Goal: Task Accomplishment & Management: Use online tool/utility

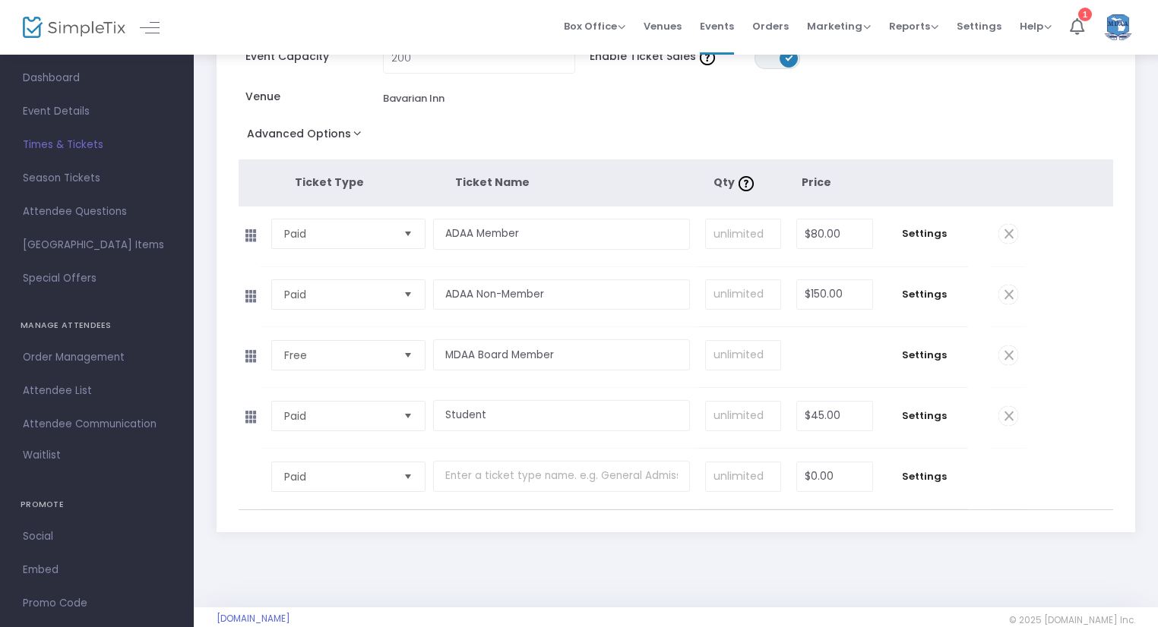
scroll to position [119, 0]
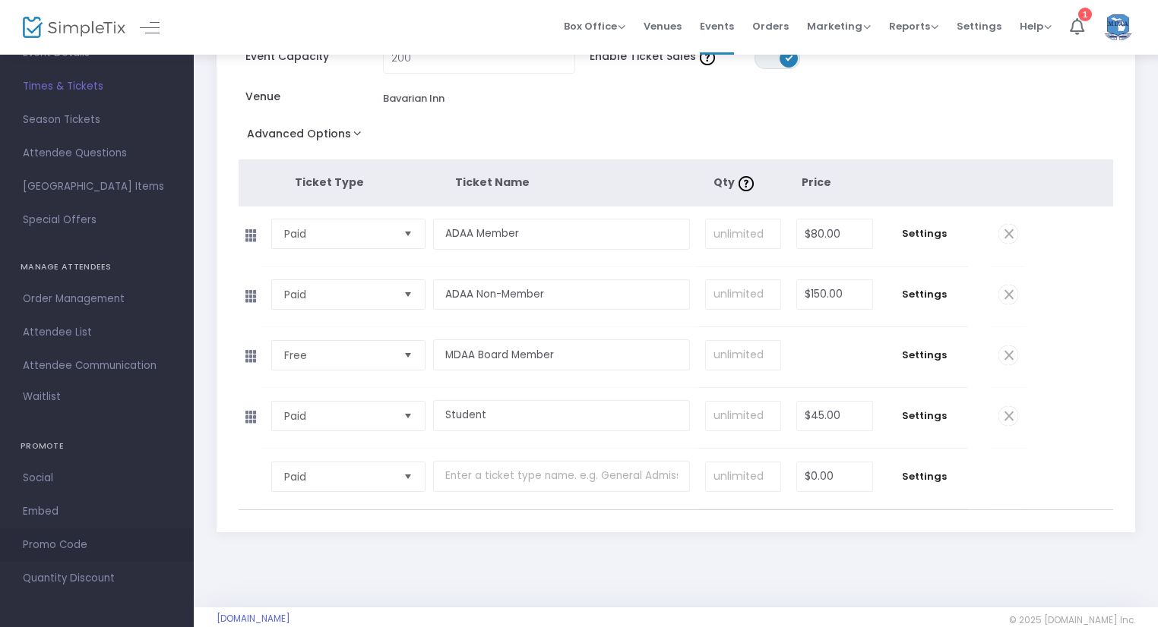
click at [67, 539] on span "Promo Code" at bounding box center [97, 546] width 148 height 20
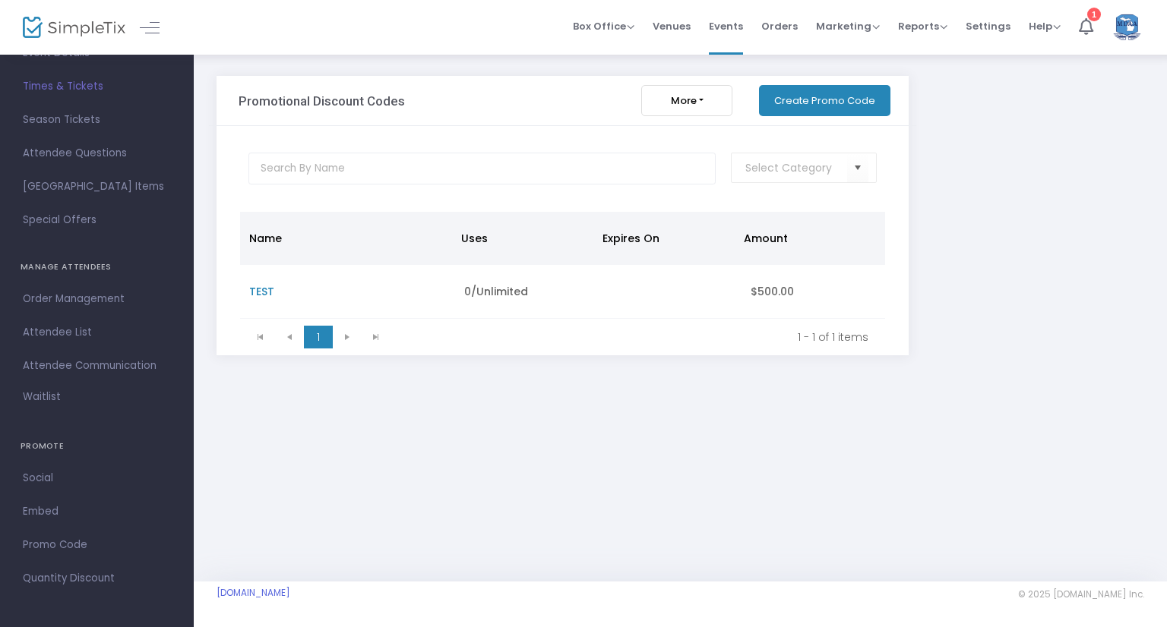
click at [820, 101] on button "Create Promo Code" at bounding box center [824, 100] width 131 height 31
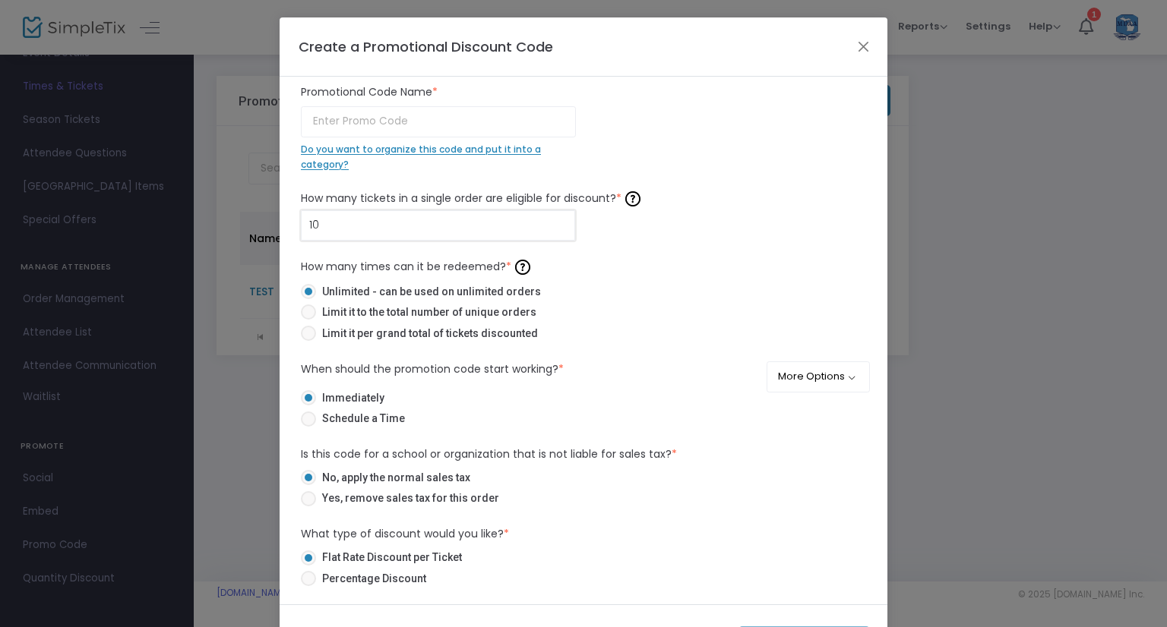
click at [338, 223] on input "10" at bounding box center [438, 225] width 273 height 29
type input "1"
click at [369, 122] on input "text" at bounding box center [438, 121] width 275 height 31
type input "F"
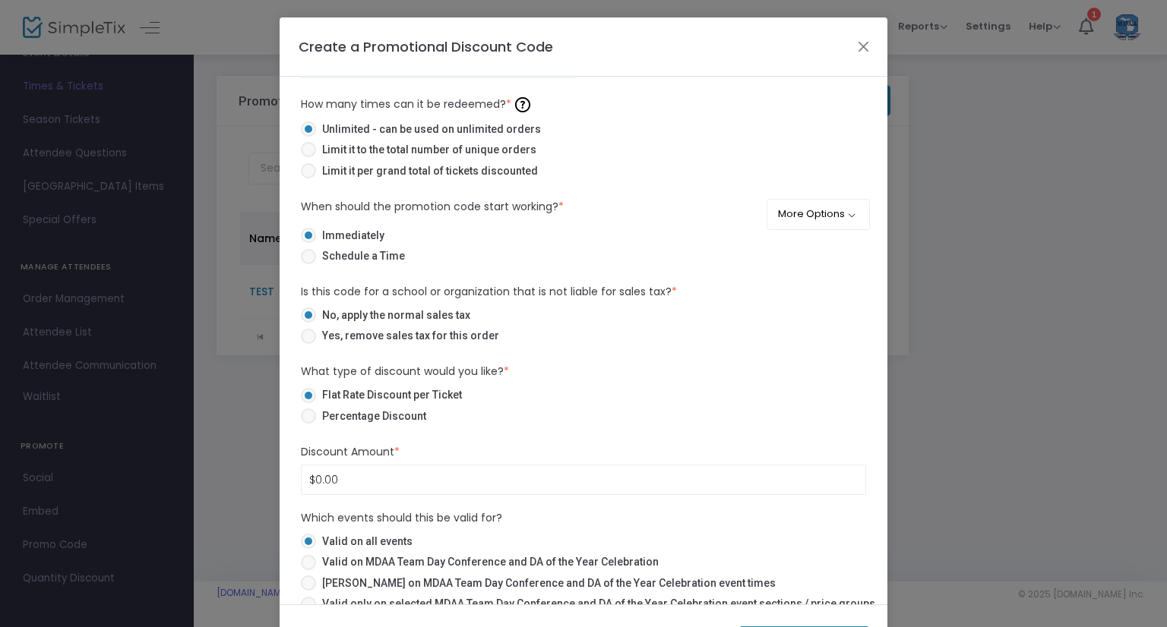
scroll to position [181, 0]
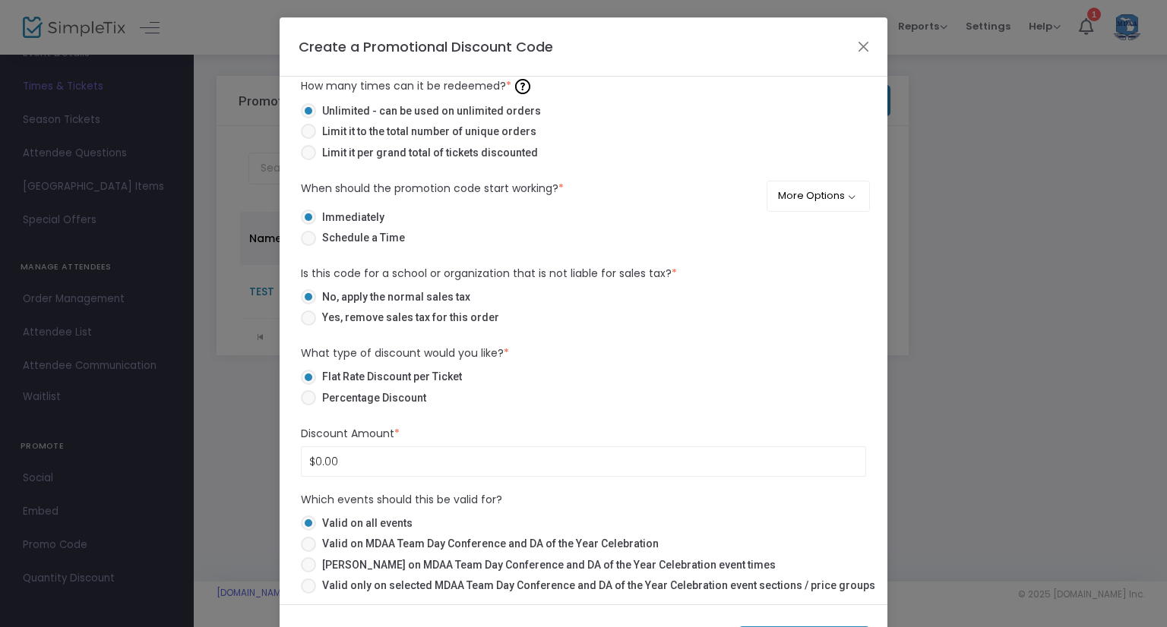
type input "MDAAFree"
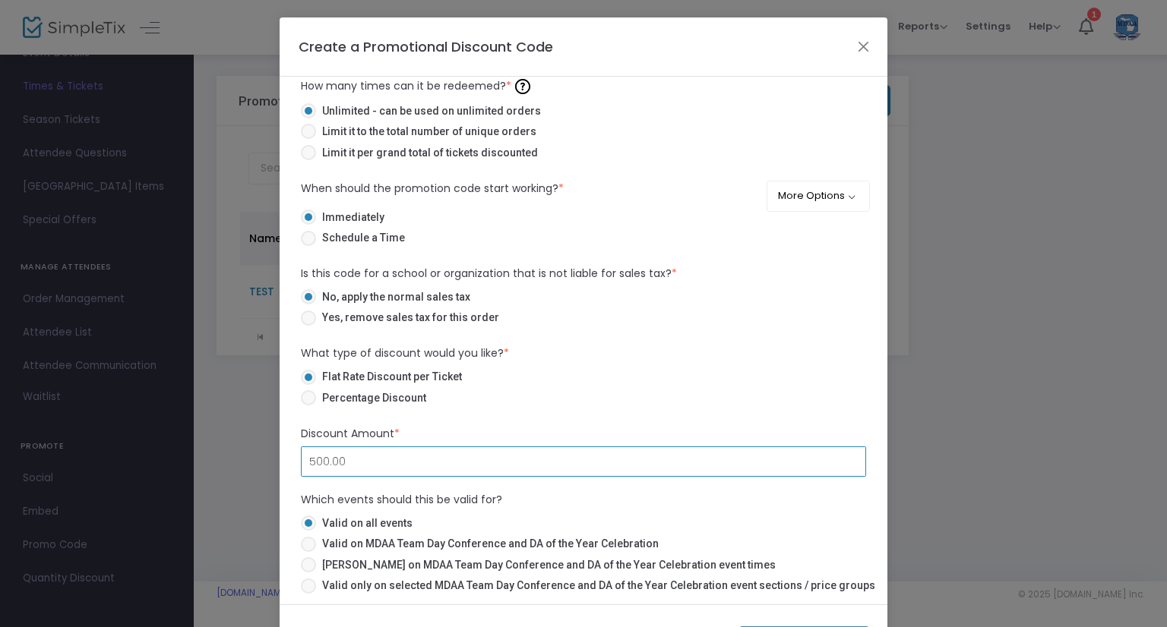
drag, startPoint x: 350, startPoint y: 461, endPoint x: 249, endPoint y: 461, distance: 101.0
click at [249, 461] on ngb-modal-window "Create a Promotional Discount Code MDAAFree Promotional Code Name * Do you want…" at bounding box center [583, 313] width 1167 height 627
type input "$200.00"
click at [305, 315] on span at bounding box center [308, 318] width 15 height 15
click at [308, 326] on input "Yes, remove sales tax for this order" at bounding box center [308, 326] width 1 height 1
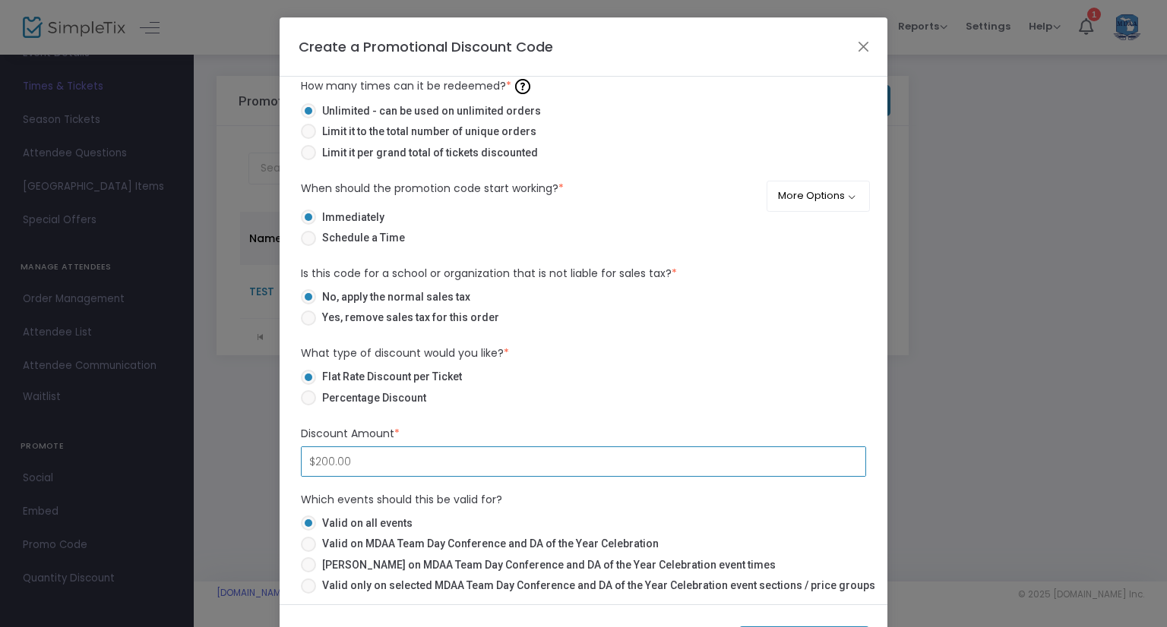
radio input "true"
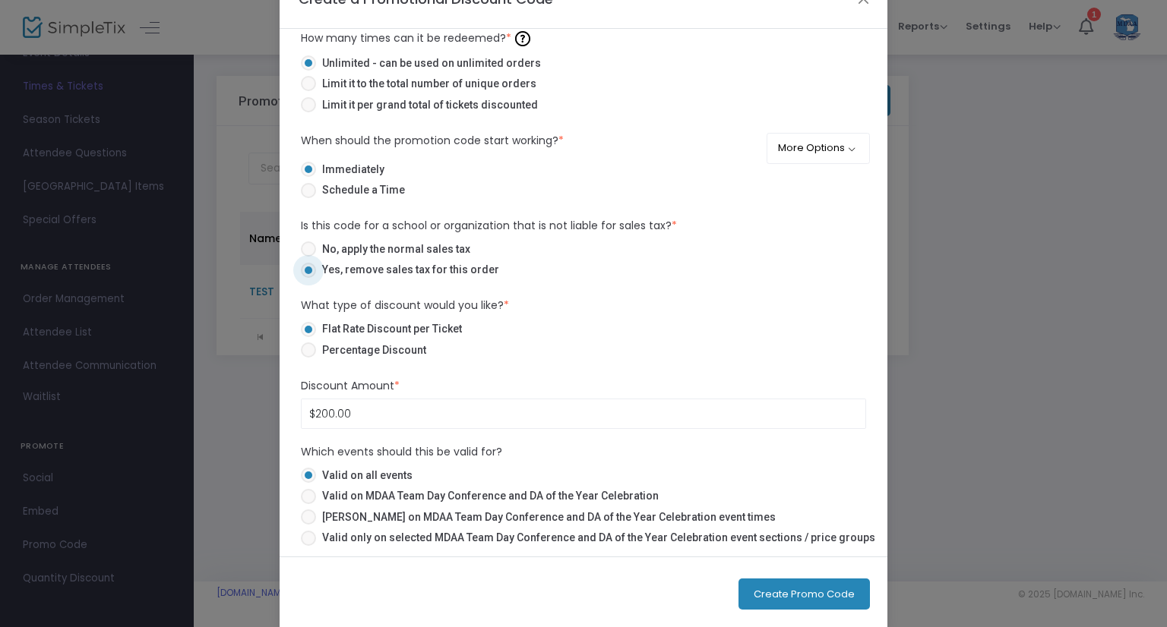
scroll to position [69, 0]
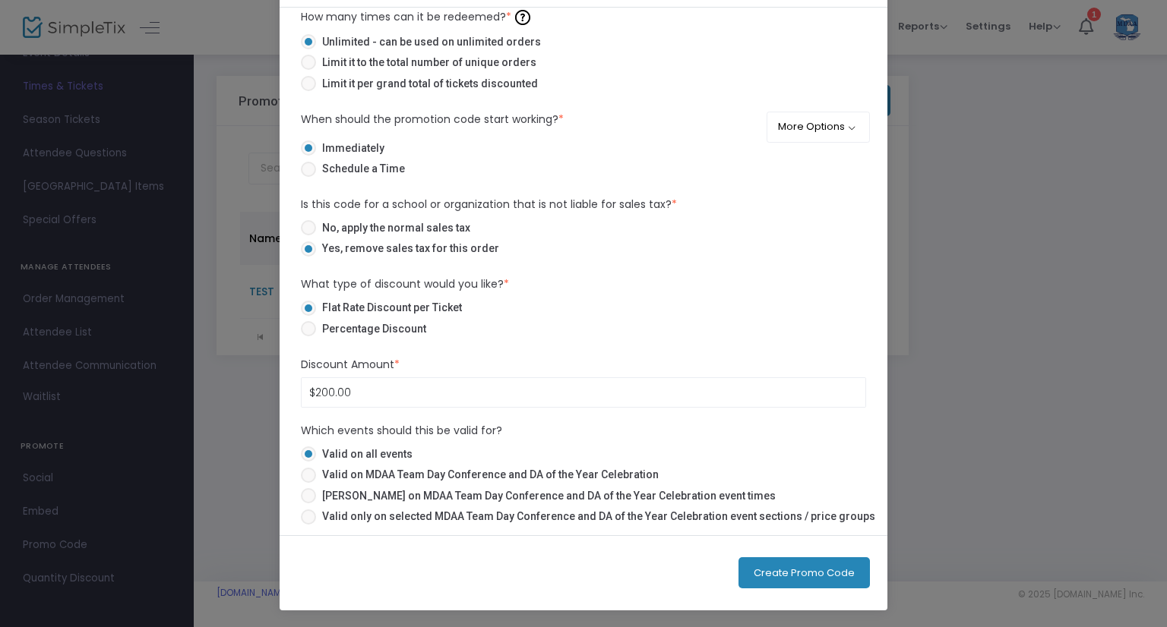
click at [795, 568] on button "Create Promo Code" at bounding box center [803, 573] width 131 height 31
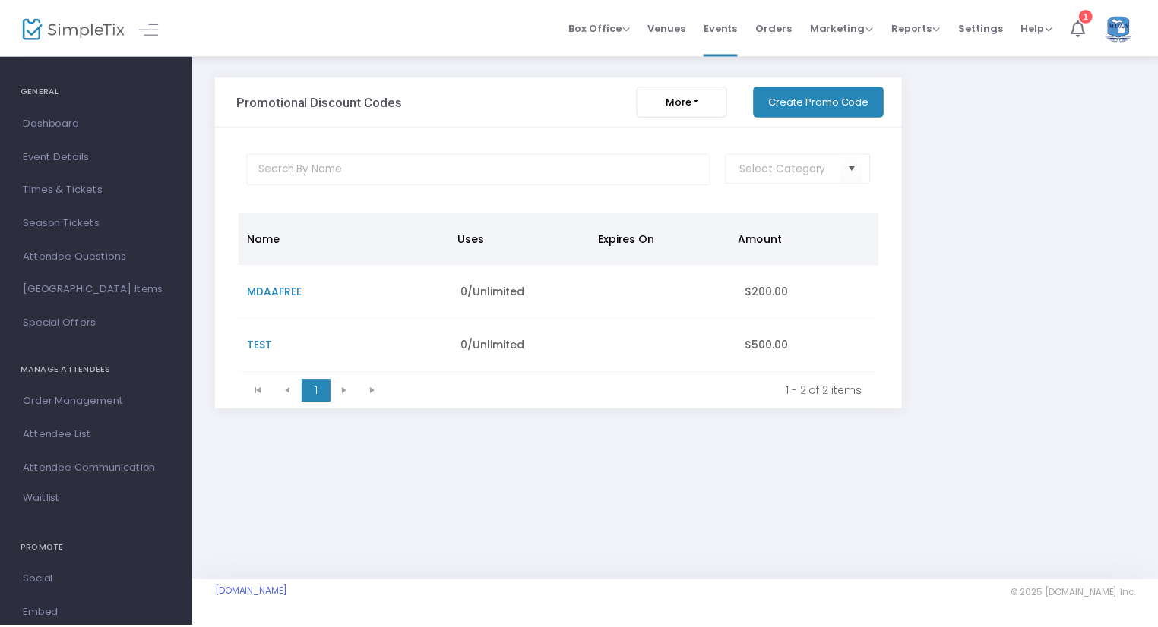
scroll to position [0, 0]
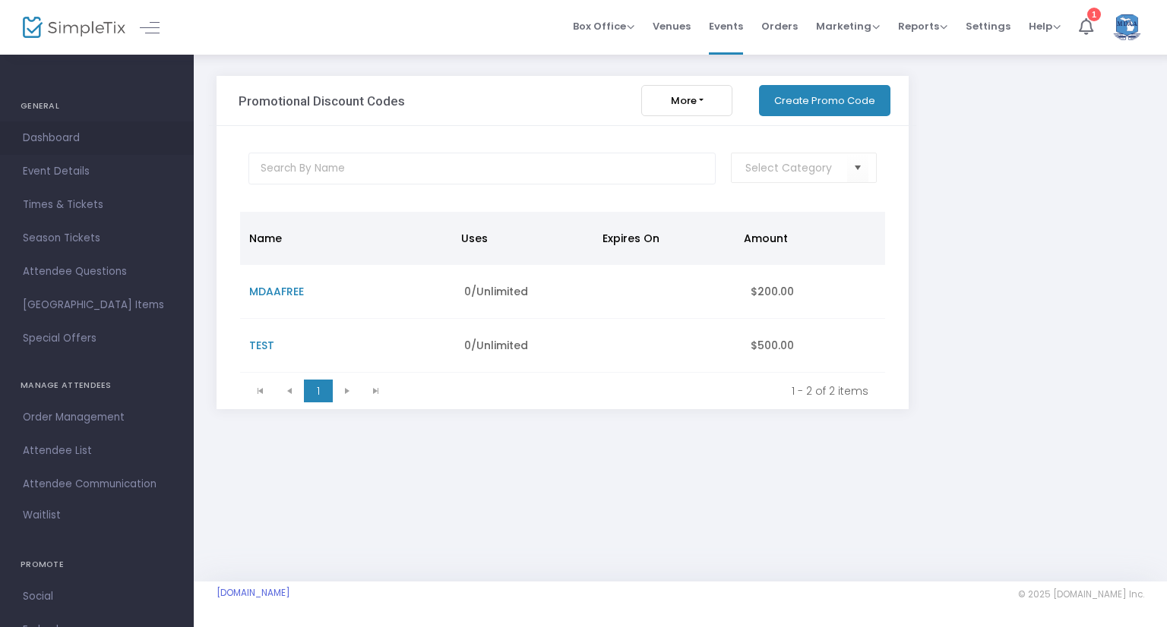
click at [79, 144] on span "Dashboard" at bounding box center [97, 138] width 148 height 20
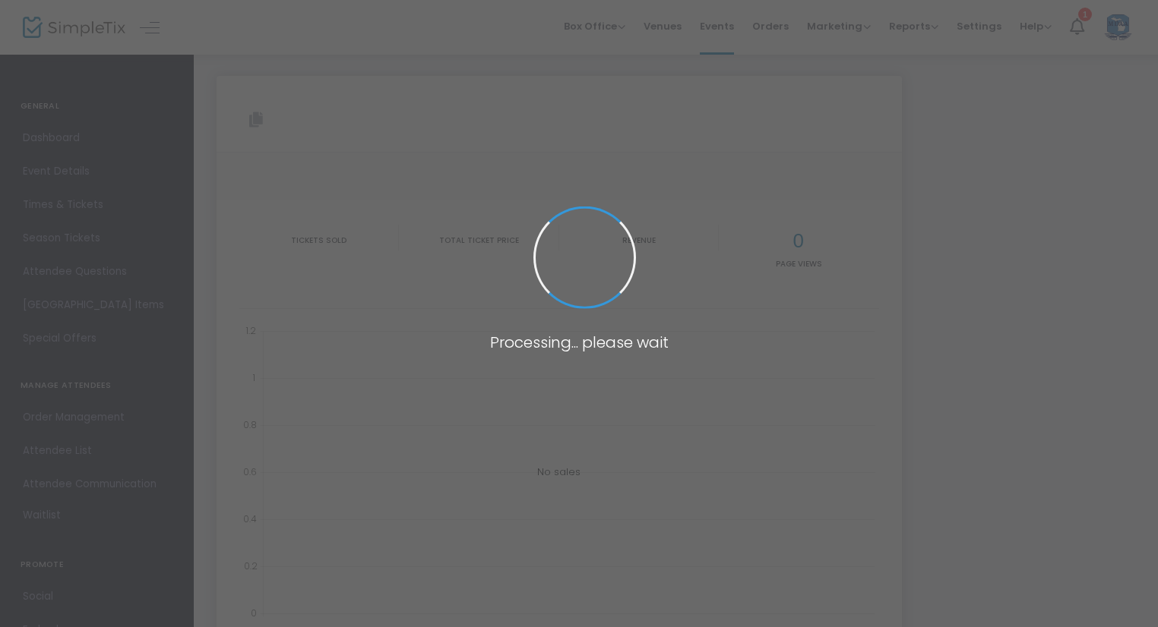
type input "[URL][DOMAIN_NAME]"
